Goal: Find contact information: Find contact information

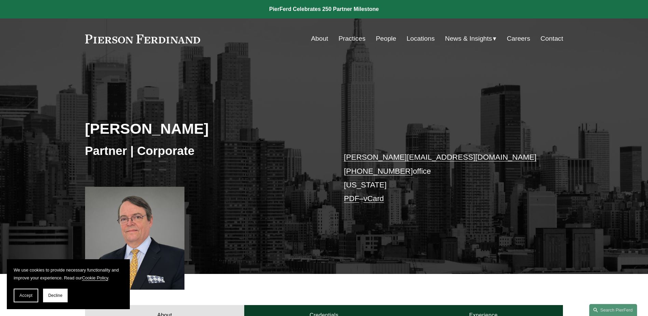
click at [322, 38] on link "About" at bounding box center [319, 38] width 17 height 13
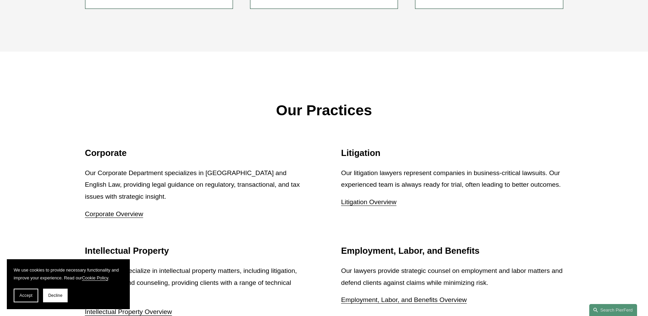
scroll to position [820, 0]
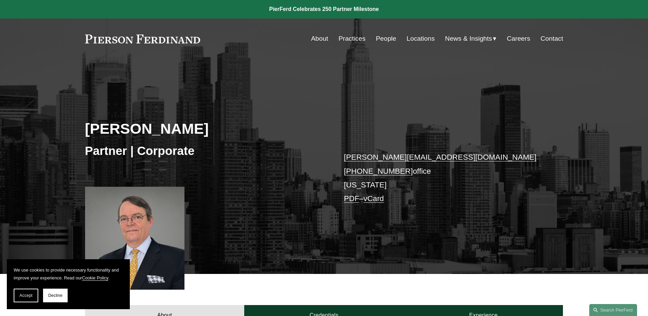
drag, startPoint x: 390, startPoint y: 160, endPoint x: 369, endPoint y: 218, distance: 62.1
click at [369, 218] on div "Lincoln W. Briggs Partner | Corporate lincoln.briggs@pierferd.com +1.917.518.33…" at bounding box center [324, 176] width 648 height 195
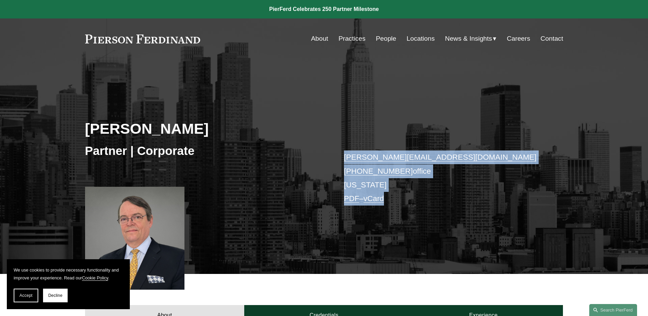
drag, startPoint x: 410, startPoint y: 201, endPoint x: 319, endPoint y: 172, distance: 95.1
click at [319, 172] on div "Lincoln W. Briggs Partner | Corporate lincoln.briggs@pierferd.com +1.917.518.33…" at bounding box center [324, 176] width 648 height 195
drag, startPoint x: 319, startPoint y: 172, endPoint x: 347, endPoint y: 203, distance: 42.1
click at [328, 201] on div "Lincoln W. Briggs Partner | Corporate lincoln.briggs@pierferd.com +1.917.518.33…" at bounding box center [324, 176] width 648 height 195
click at [353, 201] on link "PDF" at bounding box center [351, 198] width 15 height 9
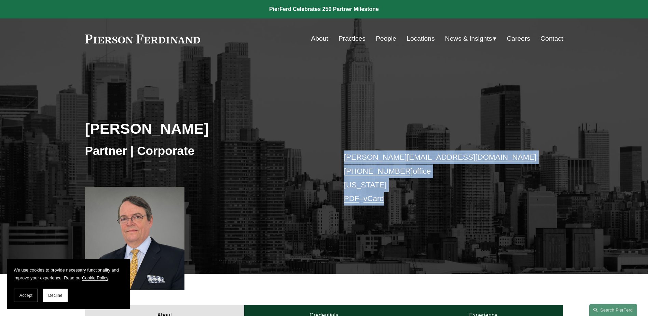
drag, startPoint x: 461, startPoint y: 177, endPoint x: 459, endPoint y: 174, distance: 4.0
click at [461, 177] on p "lincoln.briggs@pierferd.com +1.917.518.3320 office New York PDF – vCard" at bounding box center [443, 177] width 199 height 55
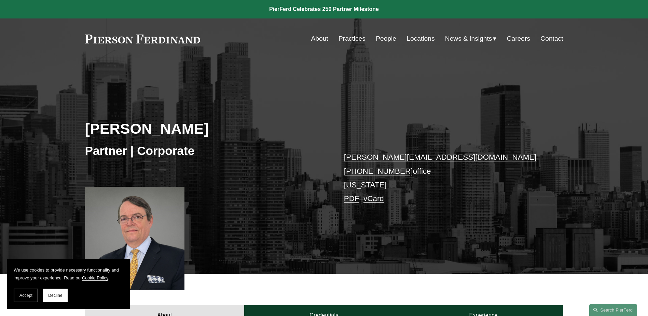
click at [439, 156] on p "lincoln.briggs@pierferd.com +1.917.518.3320 office New York PDF – vCard" at bounding box center [443, 177] width 199 height 55
drag, startPoint x: 443, startPoint y: 158, endPoint x: 341, endPoint y: 157, distance: 102.2
click at [341, 157] on div "Lincoln W. Briggs Partner | Corporate lincoln.briggs@pierferd.com +1.917.518.33…" at bounding box center [324, 176] width 648 height 195
drag, startPoint x: 341, startPoint y: 157, endPoint x: 380, endPoint y: 154, distance: 38.4
copy link "lincoln.briggs@pierferd.com"
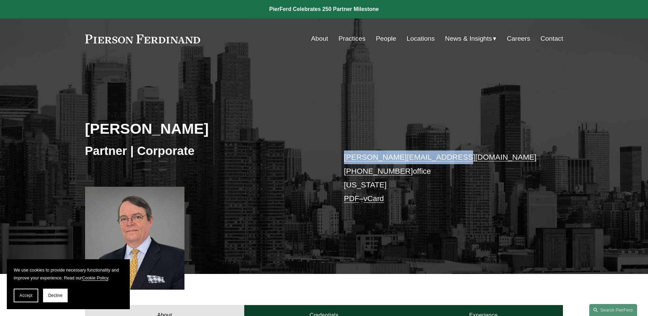
click at [403, 230] on div "Lincoln W. Briggs Partner | Corporate lincoln.briggs@pierferd.com +1.917.518.33…" at bounding box center [324, 176] width 648 height 195
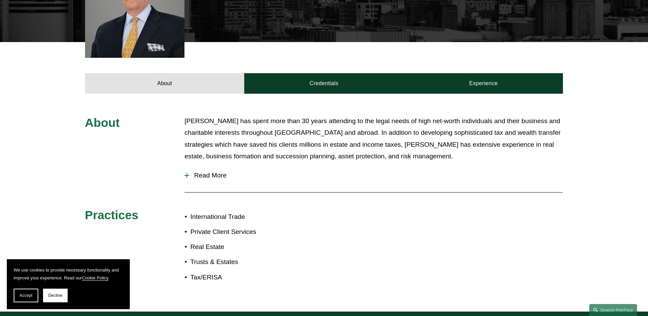
scroll to position [239, 0]
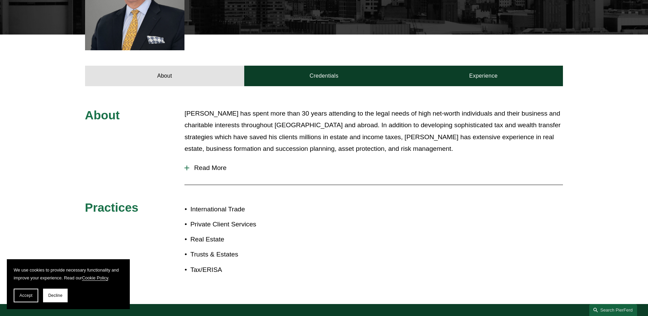
click at [215, 166] on span "Read More" at bounding box center [376, 168] width 374 height 8
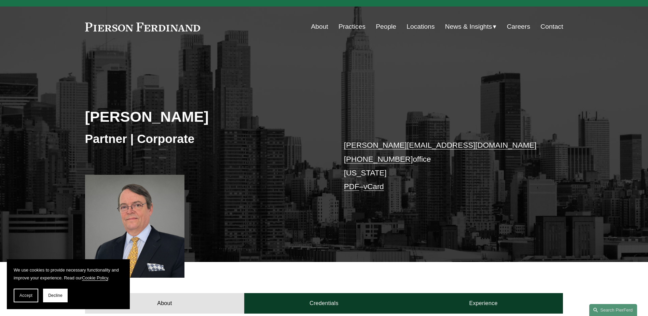
scroll to position [0, 0]
